Goal: Task Accomplishment & Management: Use online tool/utility

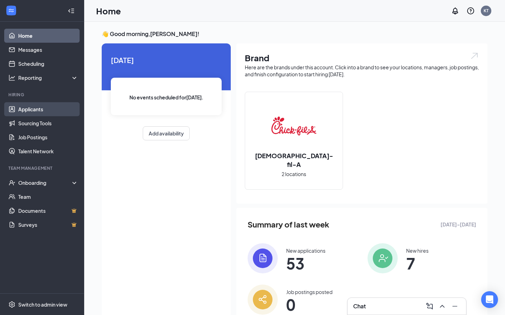
click at [57, 107] on link "Applicants" at bounding box center [48, 109] width 60 height 14
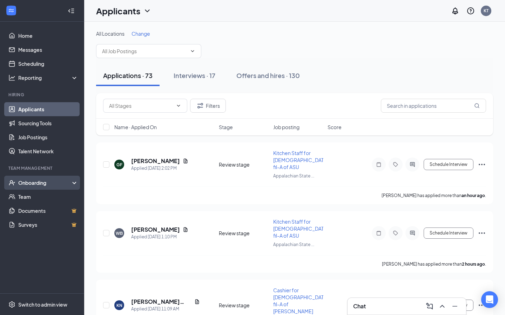
click at [48, 179] on div "Onboarding" at bounding box center [45, 182] width 54 height 7
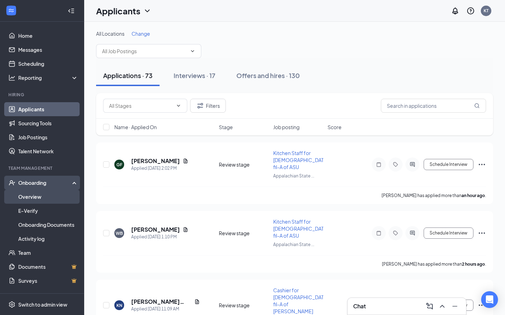
click at [48, 196] on link "Overview" at bounding box center [48, 197] width 60 height 14
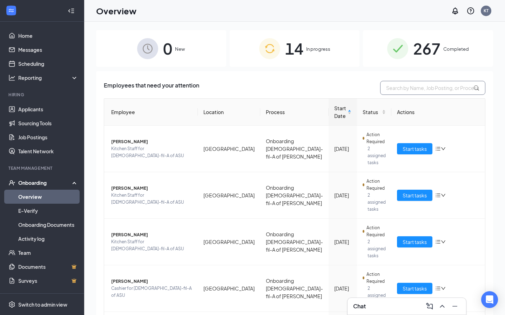
click at [421, 87] on input "text" at bounding box center [432, 88] width 105 height 14
type input "[PERSON_NAME]"
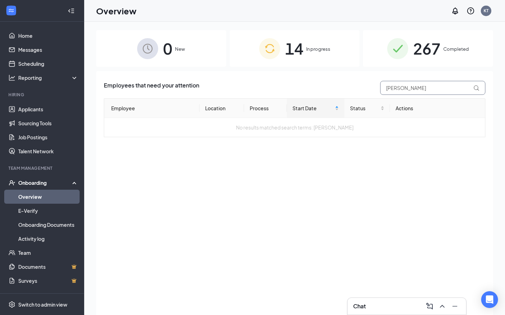
click at [413, 91] on input "[PERSON_NAME]" at bounding box center [432, 88] width 105 height 14
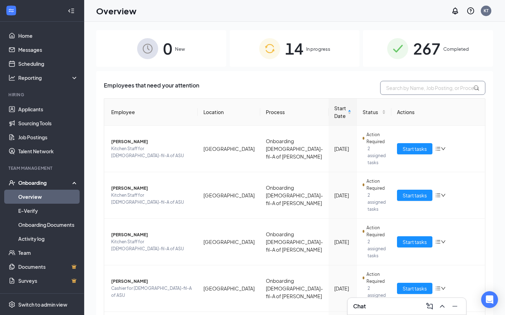
click at [431, 87] on input "text" at bounding box center [432, 88] width 105 height 14
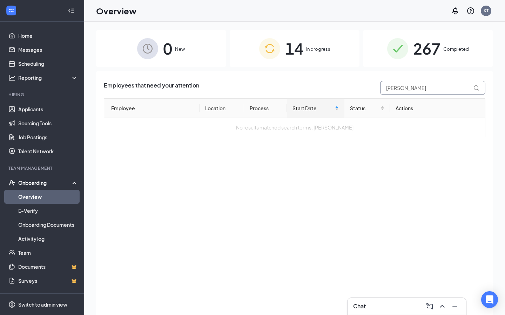
type input "[PERSON_NAME]"
click at [307, 47] on span "In progress" at bounding box center [318, 49] width 24 height 7
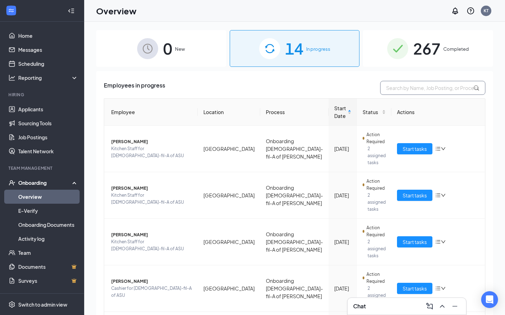
click at [398, 83] on input "text" at bounding box center [432, 88] width 105 height 14
type input "aver"
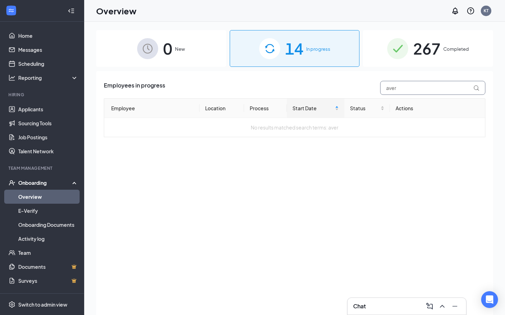
click at [407, 84] on input "aver" at bounding box center [432, 88] width 105 height 14
click at [401, 54] on img at bounding box center [397, 48] width 21 height 21
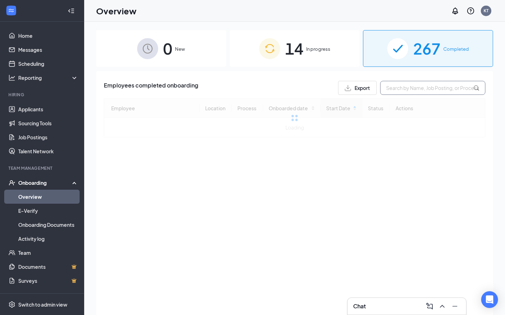
click at [400, 85] on input "text" at bounding box center [432, 88] width 105 height 14
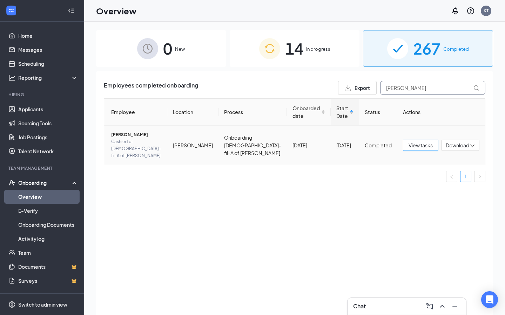
type input "[PERSON_NAME]"
click at [414, 143] on span "View tasks" at bounding box center [420, 146] width 24 height 8
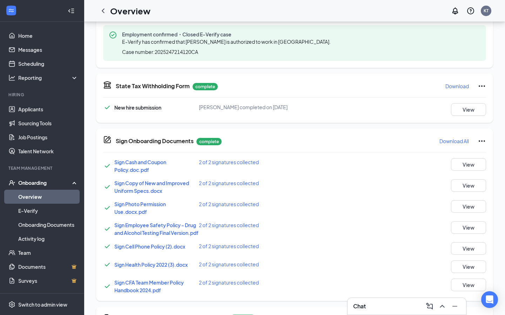
scroll to position [298, 0]
click at [465, 184] on button "View" at bounding box center [468, 185] width 35 height 13
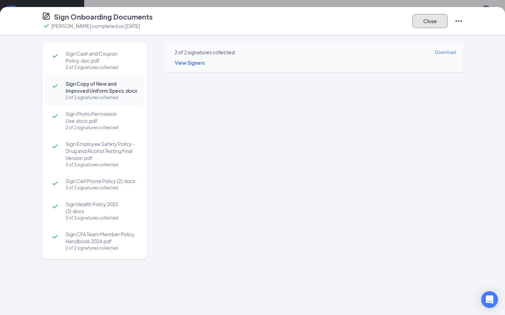
click at [425, 23] on button "Close" at bounding box center [429, 21] width 35 height 14
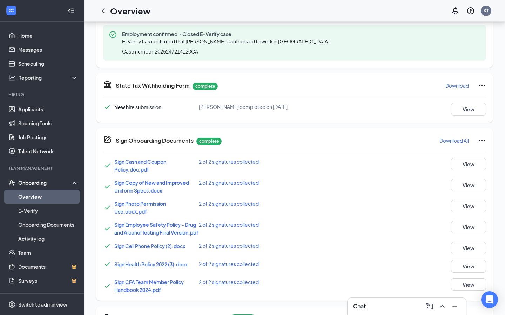
click at [68, 198] on link "Overview" at bounding box center [48, 197] width 60 height 14
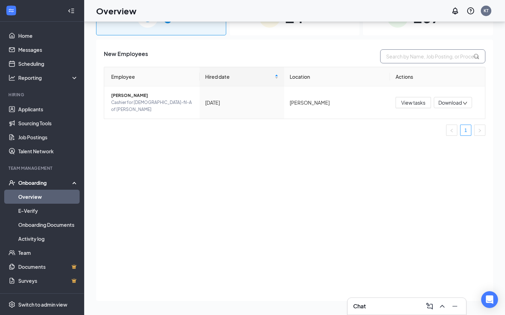
click at [423, 56] on input "text" at bounding box center [432, 56] width 105 height 14
type input "jo"
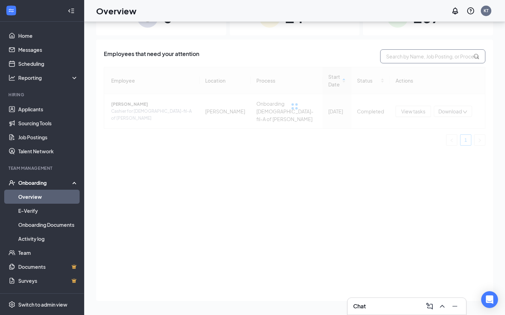
type input "s"
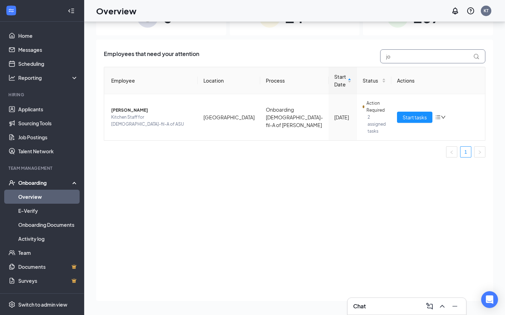
type input "jo"
click at [283, 28] on div "14 In progress" at bounding box center [295, 17] width 130 height 37
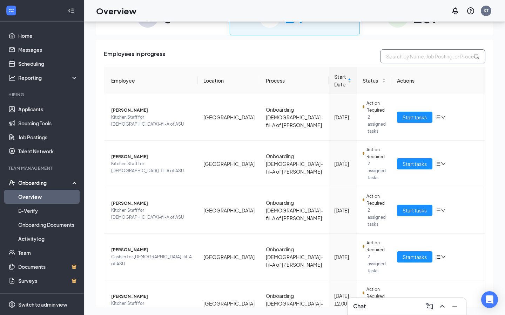
click at [394, 62] on input "text" at bounding box center [432, 56] width 105 height 14
type input "[PERSON_NAME]"
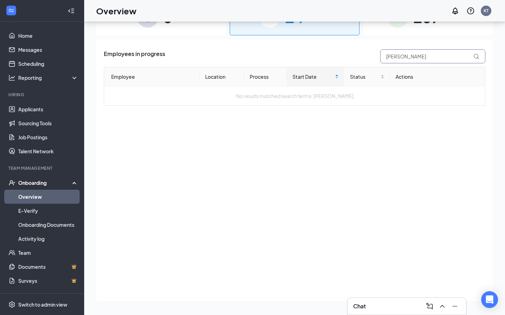
click at [394, 60] on input "[PERSON_NAME]" at bounding box center [432, 56] width 105 height 14
click at [407, 26] on img at bounding box center [397, 17] width 21 height 21
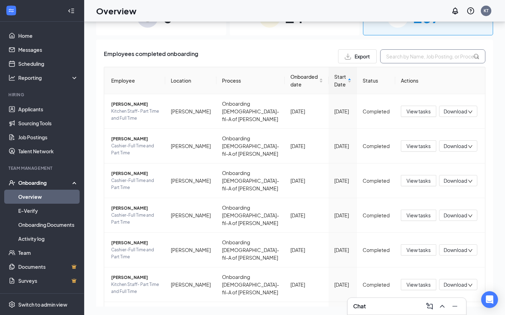
click at [394, 59] on input "text" at bounding box center [432, 56] width 105 height 14
type input "joscel"
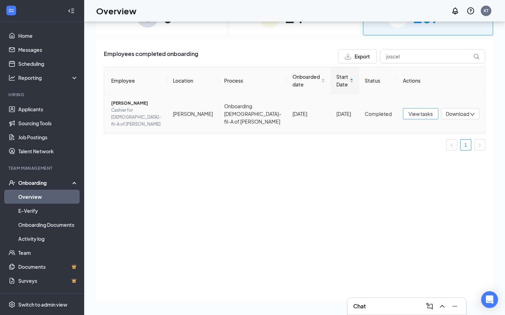
click at [419, 112] on span "View tasks" at bounding box center [420, 114] width 24 height 8
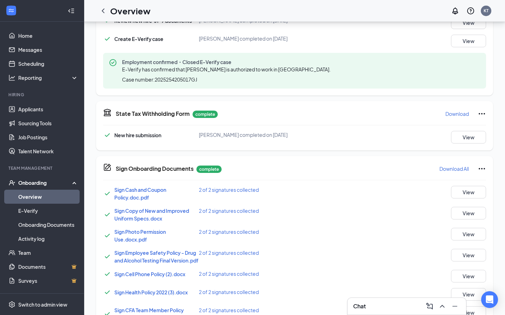
scroll to position [277, 0]
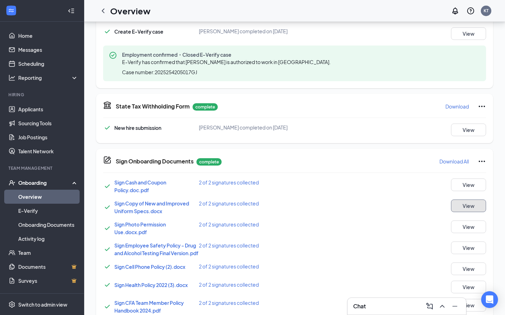
click at [470, 200] on button "View" at bounding box center [468, 206] width 35 height 13
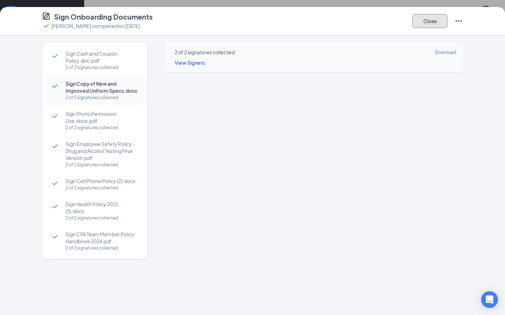
click at [422, 23] on button "Close" at bounding box center [429, 21] width 35 height 14
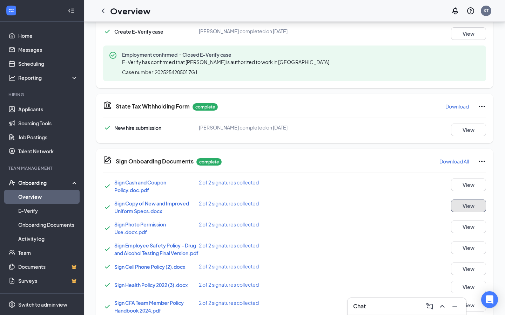
scroll to position [0, 0]
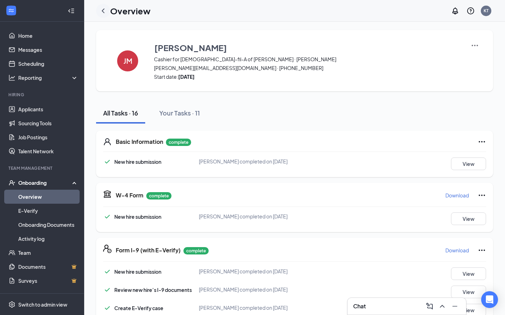
click at [104, 7] on icon "ChevronLeft" at bounding box center [103, 11] width 8 height 8
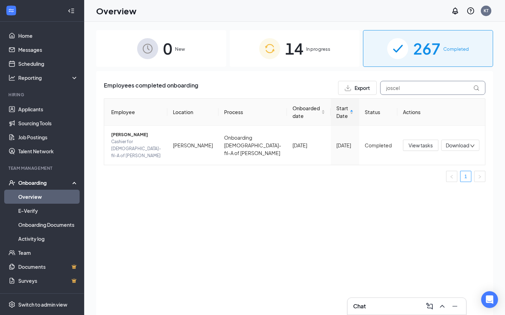
click at [422, 89] on input "joscel" at bounding box center [432, 88] width 105 height 14
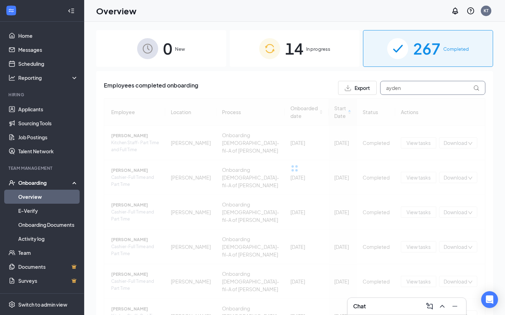
type input "ayden"
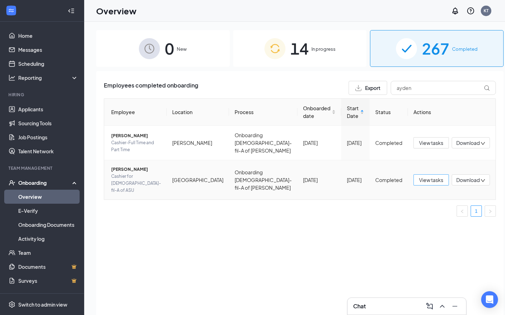
click at [419, 177] on span "View tasks" at bounding box center [431, 180] width 24 height 8
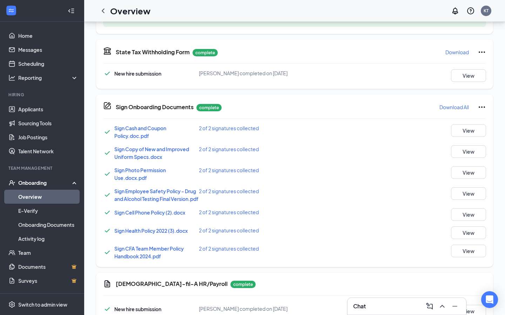
scroll to position [341, 0]
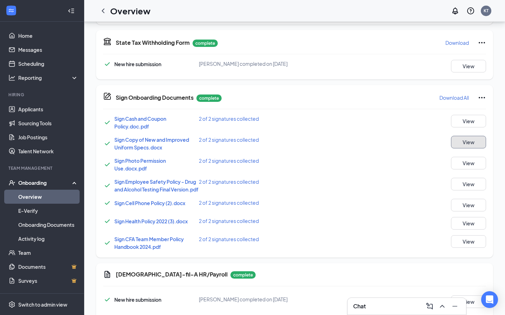
click at [466, 146] on button "View" at bounding box center [468, 142] width 35 height 13
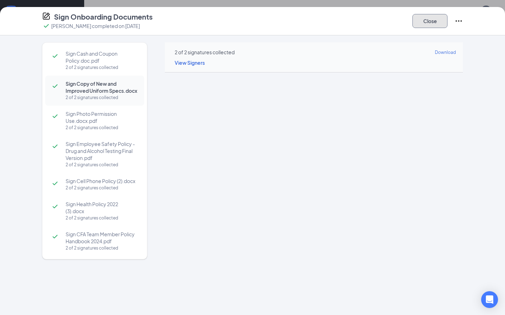
click at [426, 21] on button "Close" at bounding box center [429, 21] width 35 height 14
